Goal: Check status: Check status

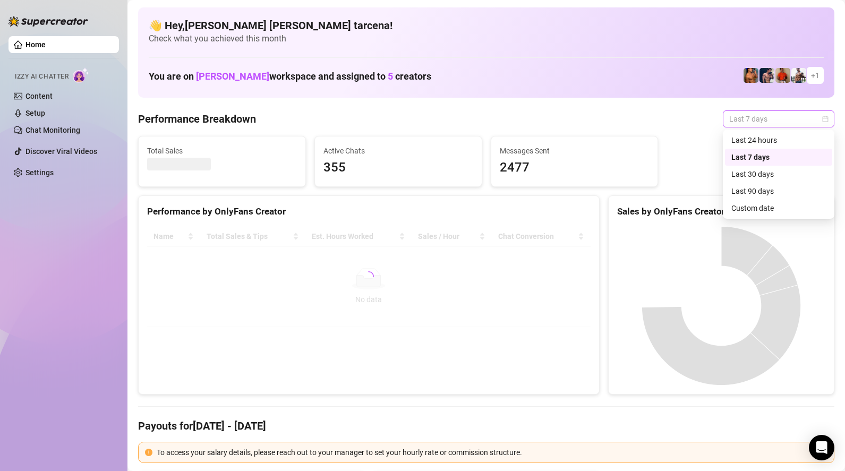
click at [762, 120] on span "Last 7 days" at bounding box center [779, 119] width 99 height 16
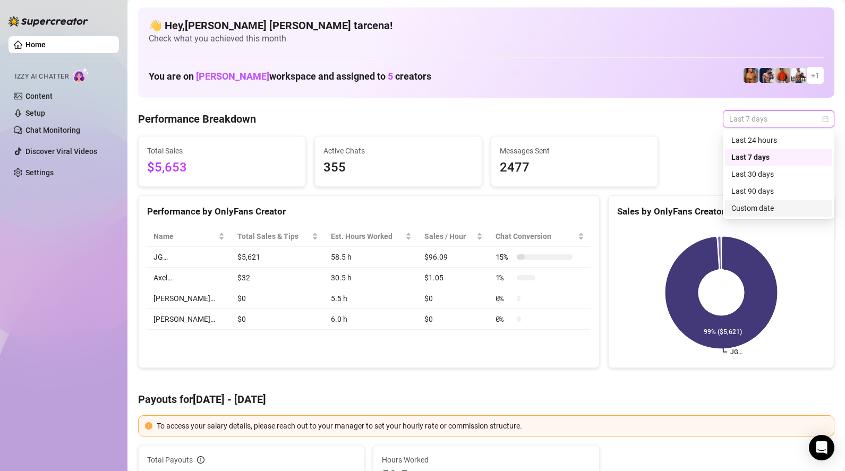
click at [766, 208] on div "Custom date" at bounding box center [779, 208] width 95 height 12
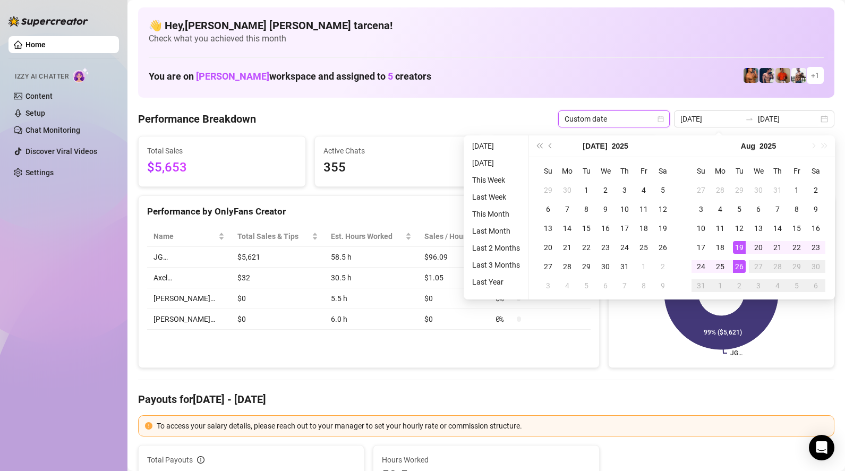
type input "2025-08-26"
click at [739, 270] on div "26" at bounding box center [739, 266] width 13 height 13
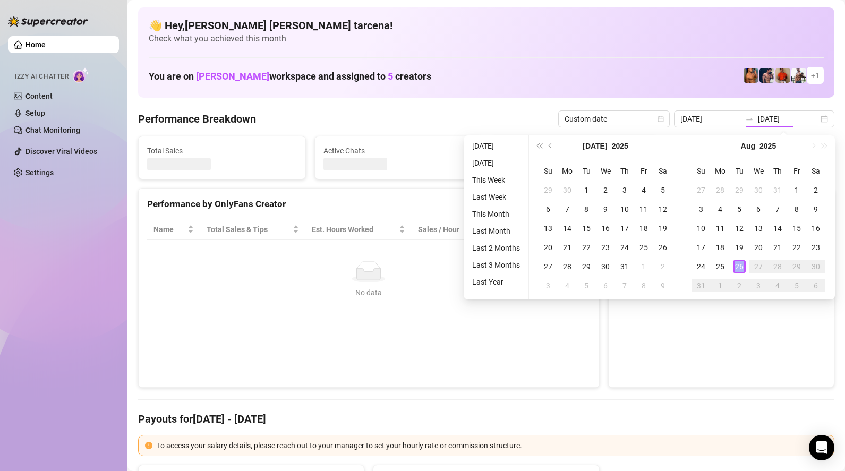
type input "2025-08-26"
